Goal: Task Accomplishment & Management: Manage account settings

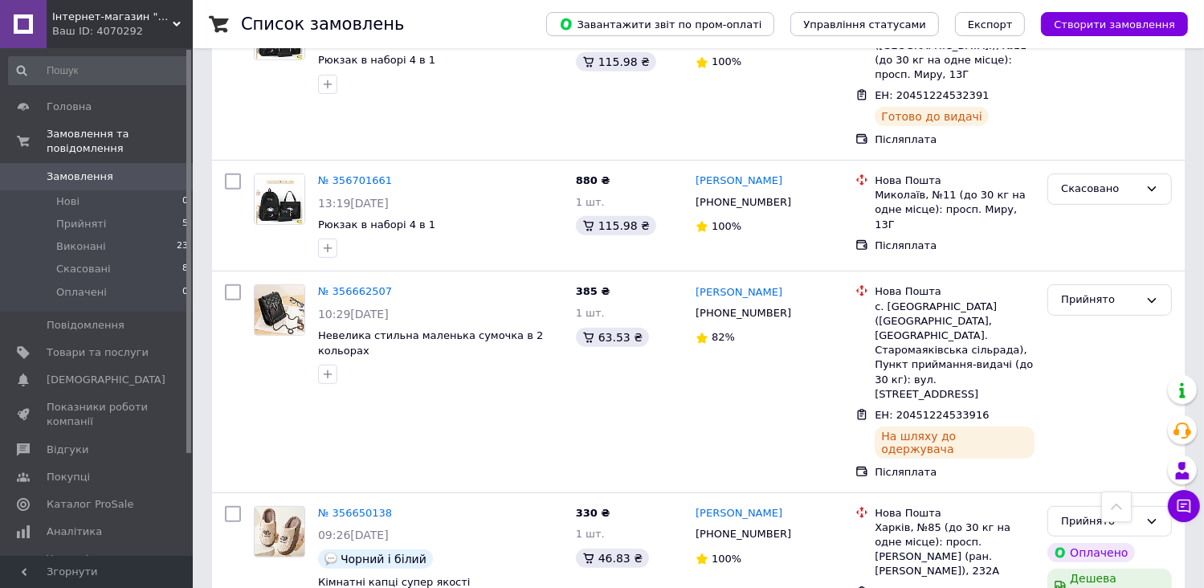
scroll to position [1236, 0]
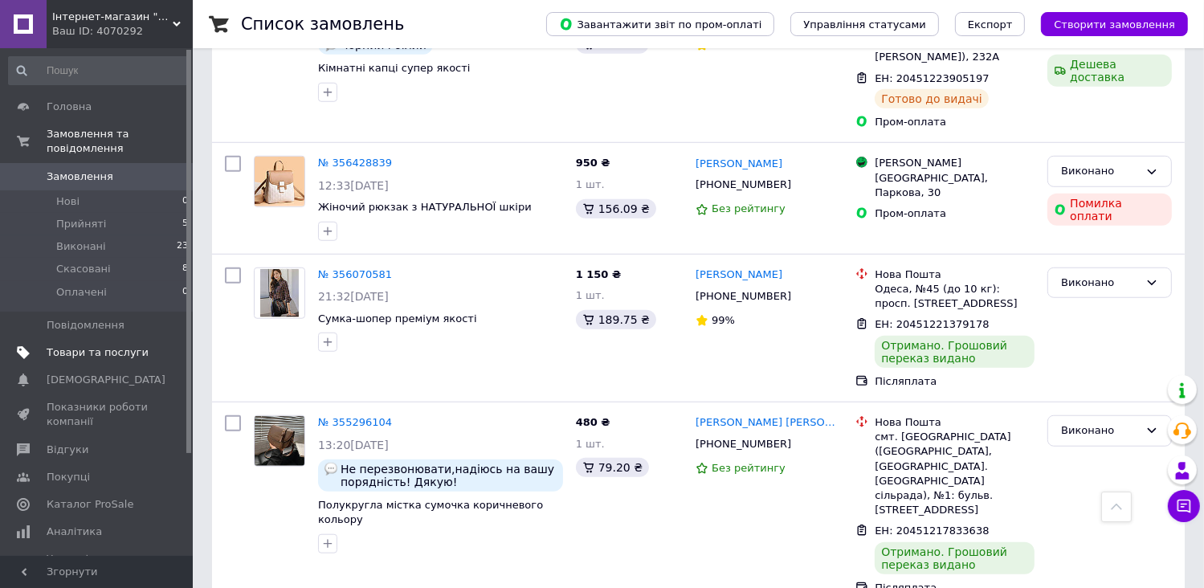
click at [67, 347] on link "Товари та послуги" at bounding box center [99, 352] width 198 height 27
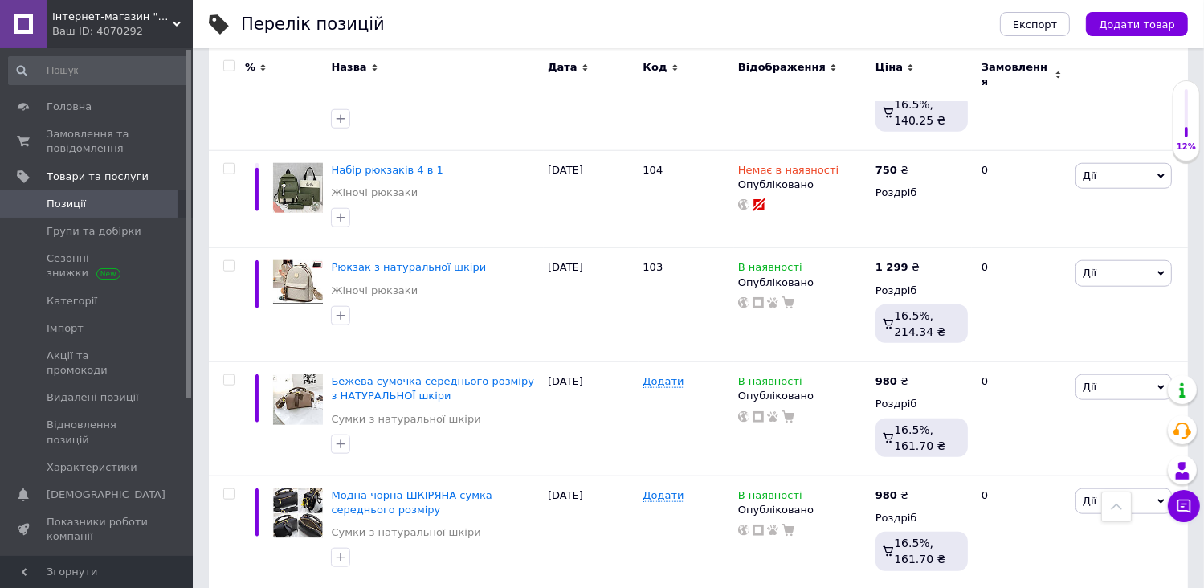
scroll to position [2031, 0]
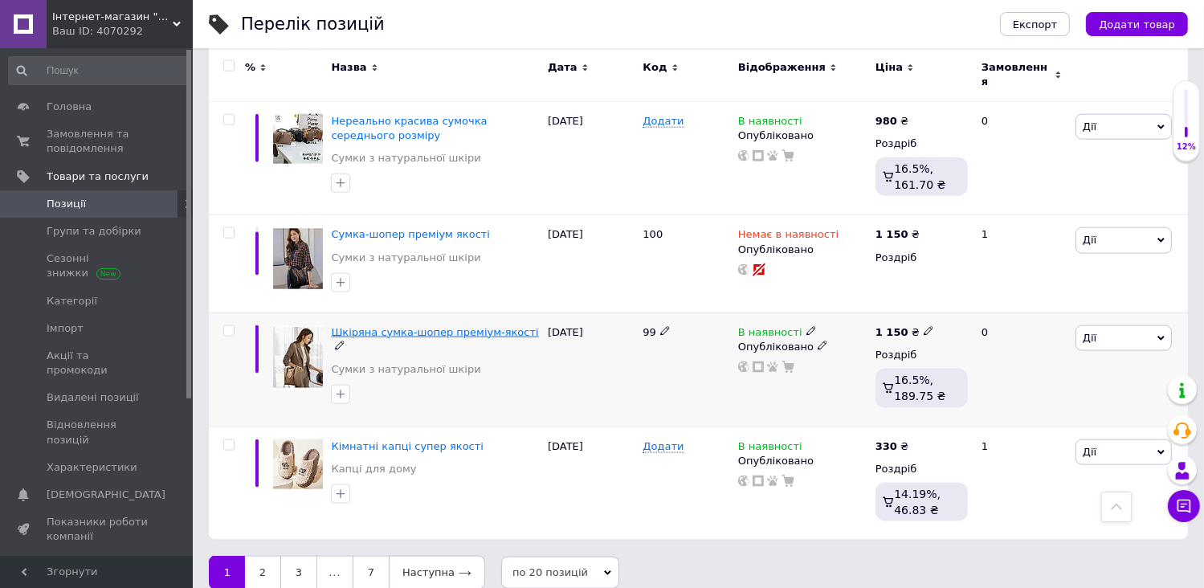
click at [464, 326] on span "Шкіряна сумка-шопер преміум-якості" at bounding box center [434, 332] width 207 height 12
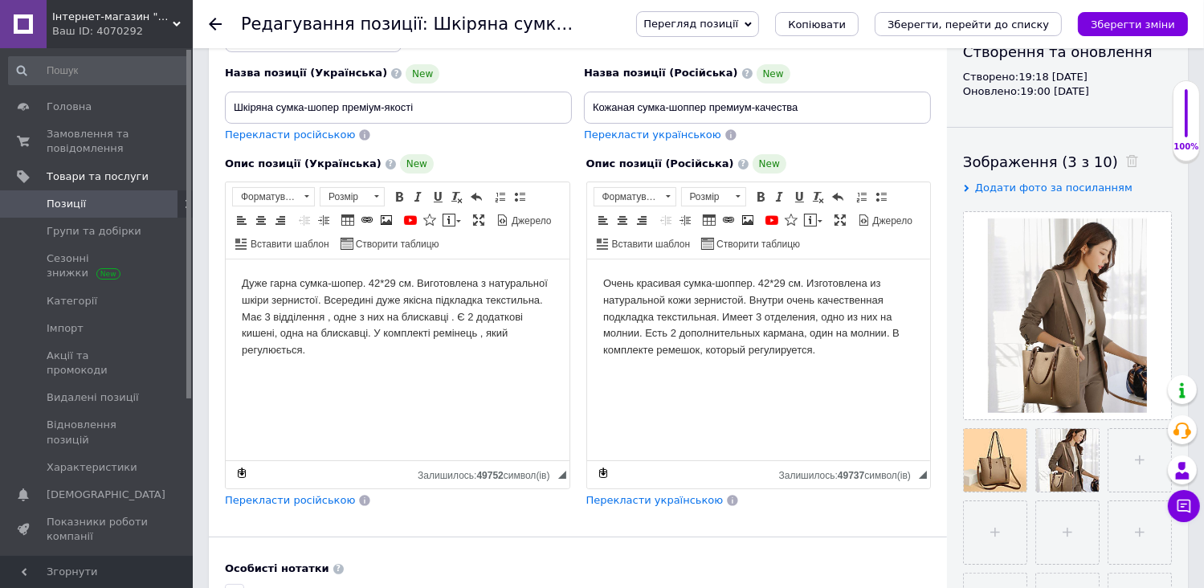
scroll to position [220, 0]
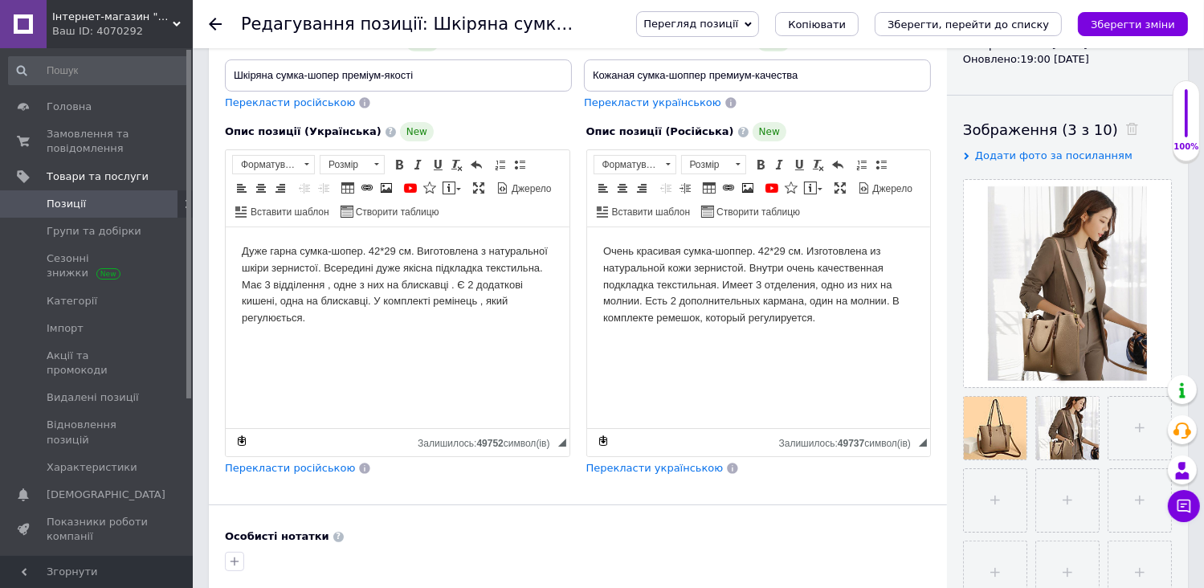
drag, startPoint x: 237, startPoint y: 250, endPoint x: 318, endPoint y: 320, distance: 107.1
click at [318, 320] on html "Дуже гарна сумка-шопер. 42*29 см. Виготовлена з натуральної шкіри зернистої. Вс…" at bounding box center [397, 285] width 344 height 116
click at [348, 318] on span "Копіювати" at bounding box center [351, 322] width 62 height 19
copy body "Дуже гарна сумка-шопер. 42*29 см. Виготовлена з натуральної шкіри зернистої. Вс…"
